Goal: Task Accomplishment & Management: Complete application form

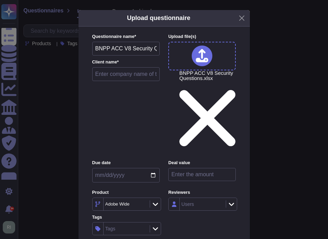
click at [124, 79] on input "text" at bounding box center [126, 74] width 68 height 14
type input "BNPP"
click at [152, 168] on input "date" at bounding box center [126, 175] width 68 height 14
type input "[DATE]"
click at [123, 222] on div "Tags" at bounding box center [126, 228] width 44 height 12
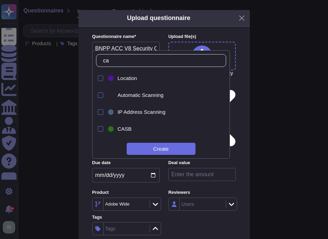
type input "cam"
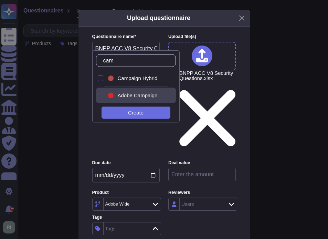
click at [100, 95] on div at bounding box center [101, 96] width 6 height 6
click at [207, 168] on input "number" at bounding box center [203, 174] width 68 height 13
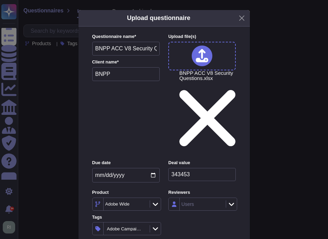
drag, startPoint x: 201, startPoint y: 108, endPoint x: 159, endPoint y: 105, distance: 41.8
click at [159, 160] on div "Due date [DATE] Deal value 343453 Product Adobe Wide Reviewers Users Tags Adobe…" at bounding box center [164, 197] width 144 height 75
type input "0000000"
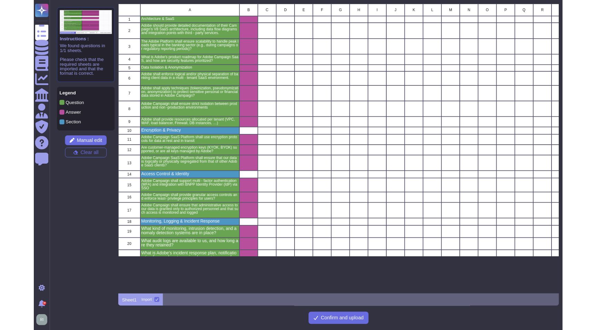
scroll to position [285, 496]
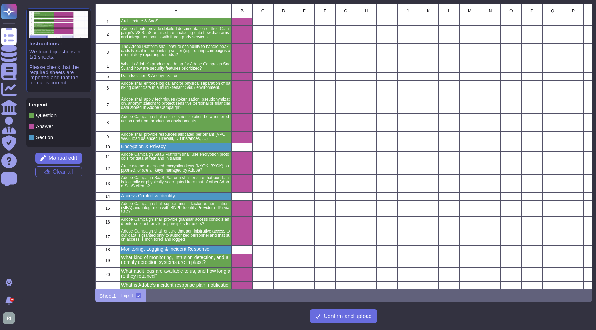
click at [46, 137] on p "Section" at bounding box center [44, 137] width 17 height 5
click at [181, 20] on p "Architecture & SaaS" at bounding box center [176, 21] width 110 height 4
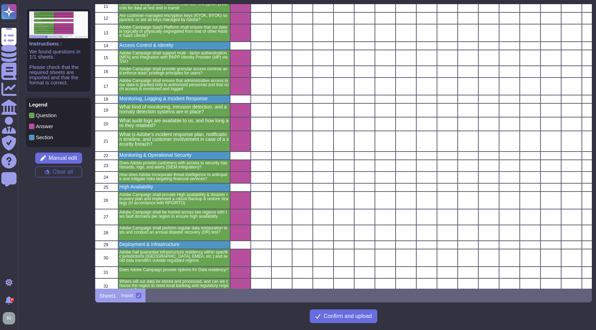
scroll to position [0, 2]
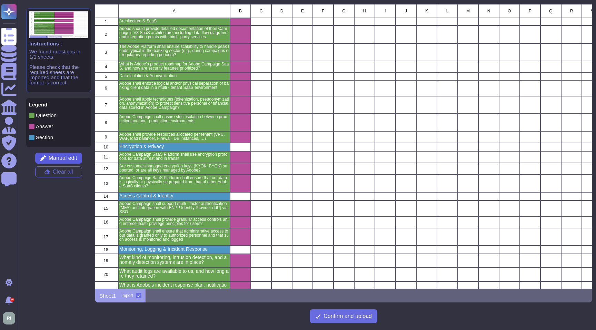
click at [62, 159] on span "Manual edit" at bounding box center [63, 158] width 29 height 6
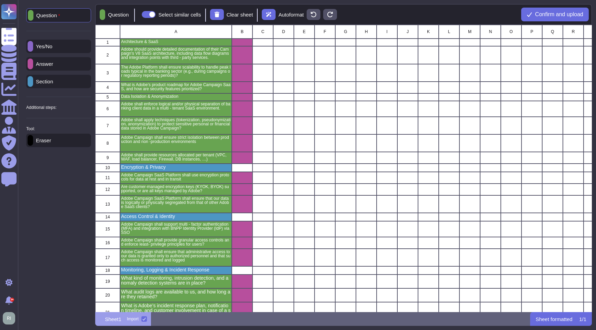
scroll to position [287, 496]
click at [53, 81] on p "Section" at bounding box center [43, 81] width 20 height 5
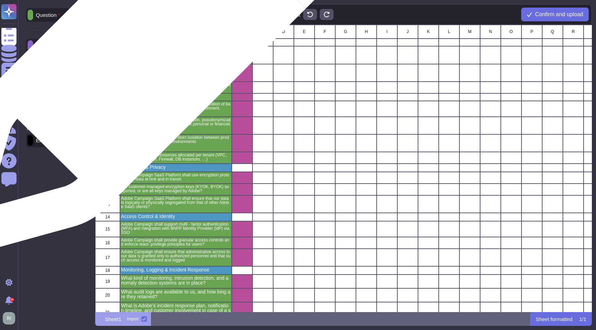
click at [155, 42] on p "Architecture & SaaS" at bounding box center [176, 42] width 110 height 4
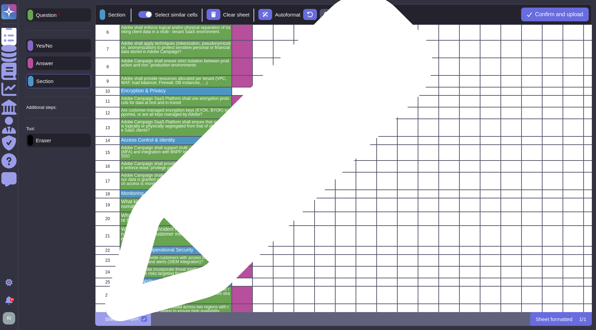
scroll to position [0, 0]
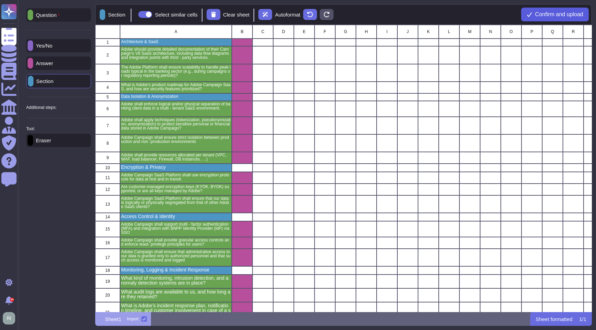
click at [328, 12] on span "Confirm and upload" at bounding box center [559, 15] width 48 height 6
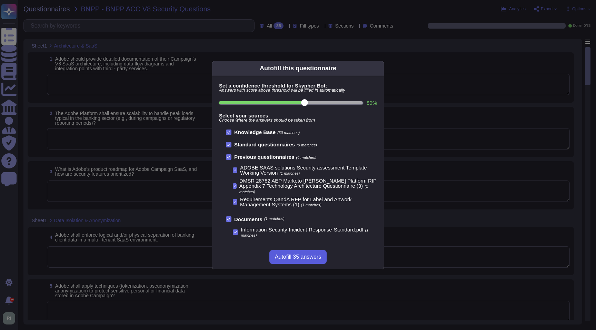
click at [306, 238] on span "Autofill 35 answers" at bounding box center [298, 257] width 46 height 6
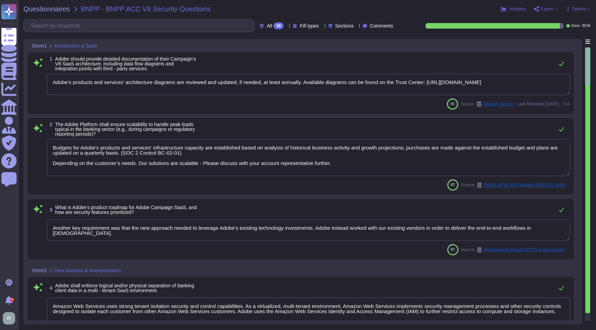
type textarea "Adobe's products and services' architecture diagrams are reviewed and updated, …"
type textarea "Budgets for Adobe's products and services' infrastructure capacity are establis…"
type textarea "Another key requirement was that the new approach needed to leverage Adobe’s ex…"
type textarea "Amazon Web Services uses strong tenant isolation security and control capabilit…"
type textarea "Adobe ensures appropriate levels of security of customer's data by not altering…"
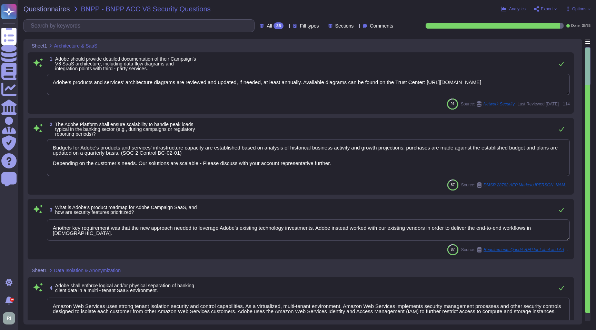
type textarea "Some Adobe products and services offer customers testing environments that are …"
type textarea "Network segmentation is implemented within the Adobe services production enviro…"
click at [328, 79] on textarea "Adobe's products and services' architecture diagrams are reviewed and updated, …" at bounding box center [308, 84] width 522 height 21
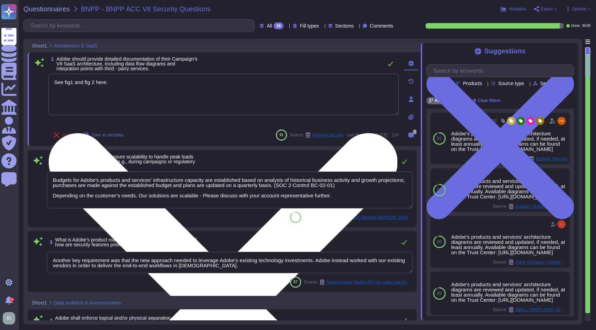
paste textarea "[URL][DOMAIN_NAME]"
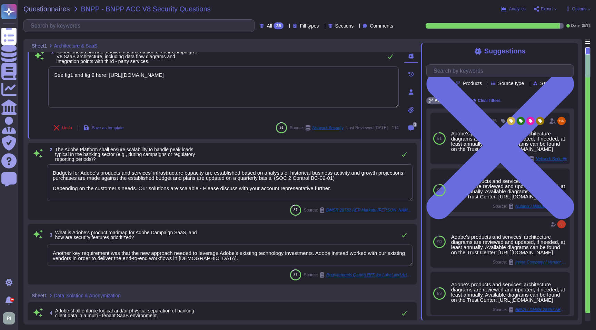
scroll to position [12, 0]
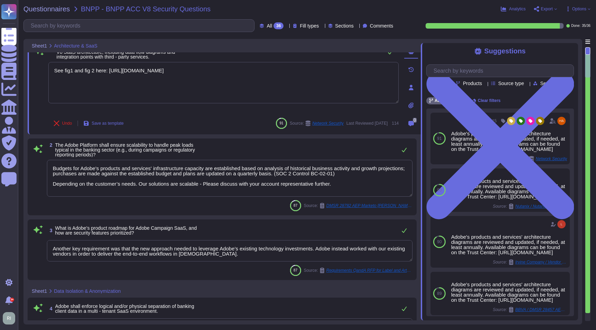
type textarea "See fig1 and fig 2 here: [URL][DOMAIN_NAME]"
click at [163, 184] on textarea "Budgets for Adobe's products and services' infrastructure capacity are establis…" at bounding box center [229, 178] width 365 height 37
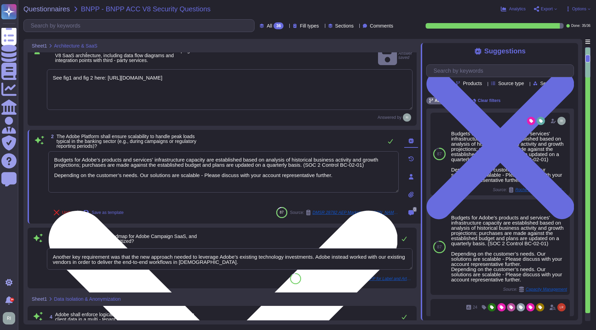
click at [323, 166] on textarea "Budgets for Adobe's products and services' infrastructure capacity are establis…" at bounding box center [223, 171] width 350 height 41
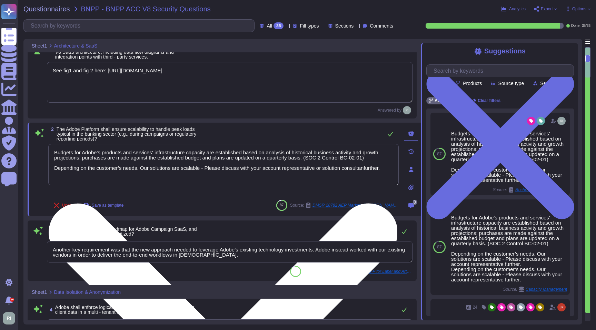
type textarea "Budgets for Adobe's products and services' infrastructure capacity are establis…"
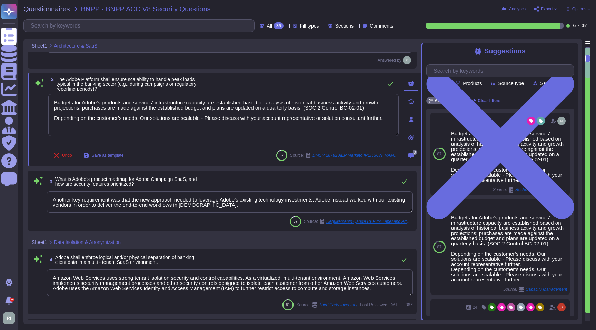
scroll to position [103, 0]
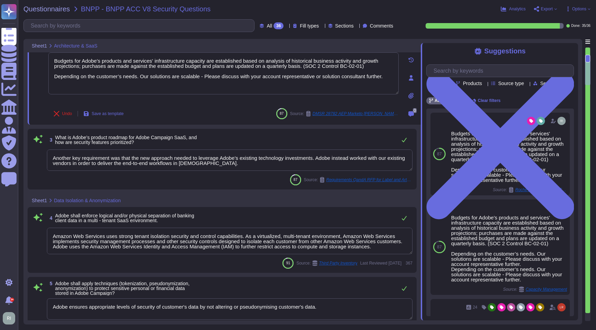
type textarea "Network segmentation is implemented within the Adobe services production enviro…"
type textarea "Budgets for Adobe's products and services' infrastructure capacity are establis…"
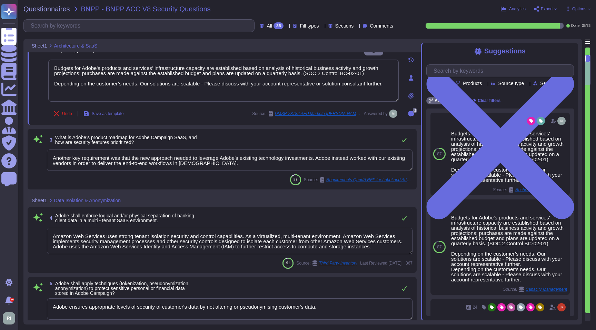
drag, startPoint x: 132, startPoint y: 159, endPoint x: 49, endPoint y: 156, distance: 83.8
click at [50, 156] on textarea "Another key requirement was that the new approach needed to leverage Adobe’s ex…" at bounding box center [229, 160] width 365 height 21
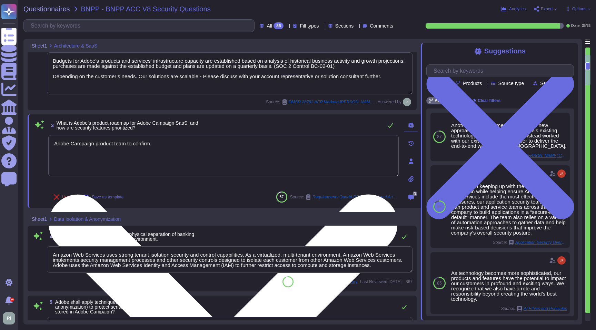
type textarea "Adobe Campaign product team to confirm."
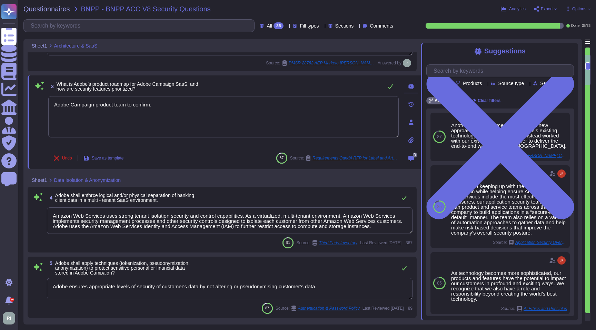
scroll to position [195, 0]
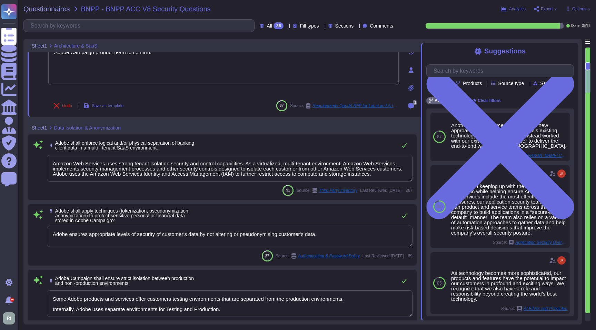
type textarea "Adobe utilizes AES-256 bit encryption at rest and TLS v1.2 or higher for data i…"
type textarea "Adobe services are expected to comply with the Key Management Standard. Adobe K…"
type textarea "Adobe Campaign product team to confirm."
